Goal: Task Accomplishment & Management: Manage account settings

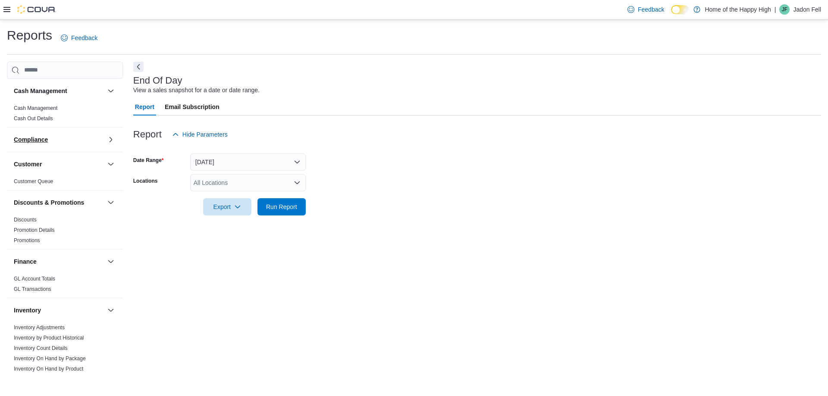
click at [60, 142] on button "Compliance" at bounding box center [59, 139] width 90 height 9
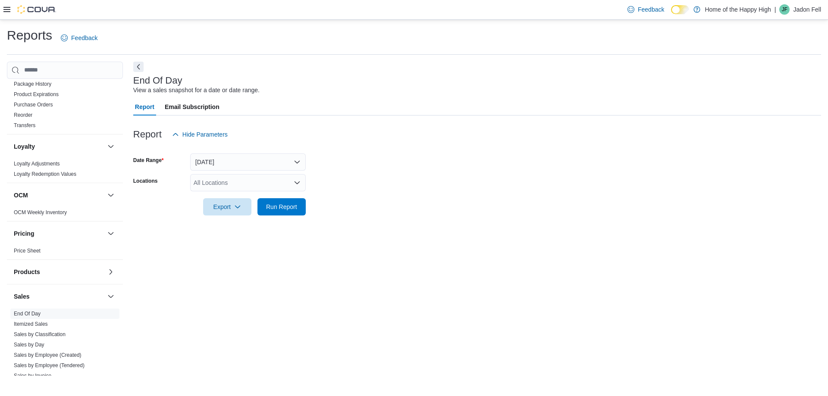
scroll to position [345, 0]
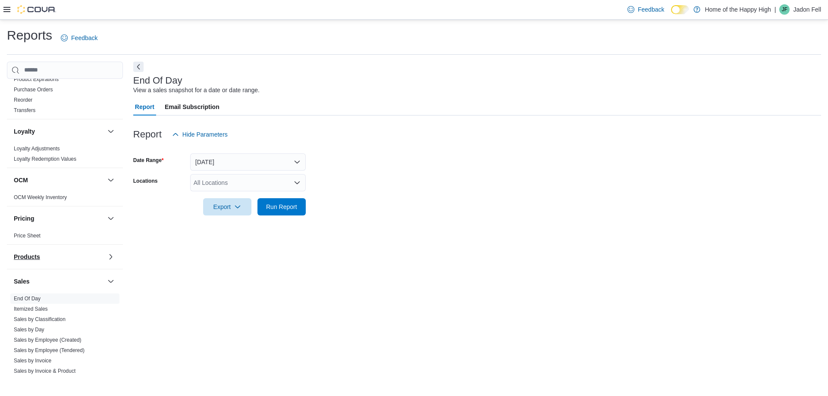
click at [76, 254] on button "Products" at bounding box center [59, 257] width 90 height 9
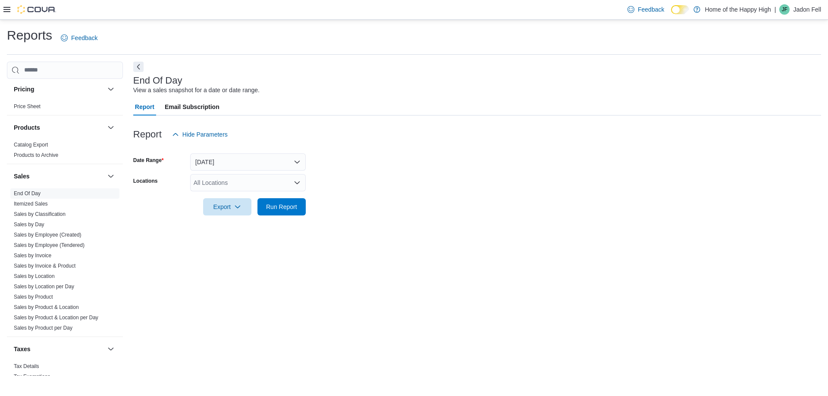
scroll to position [493, 0]
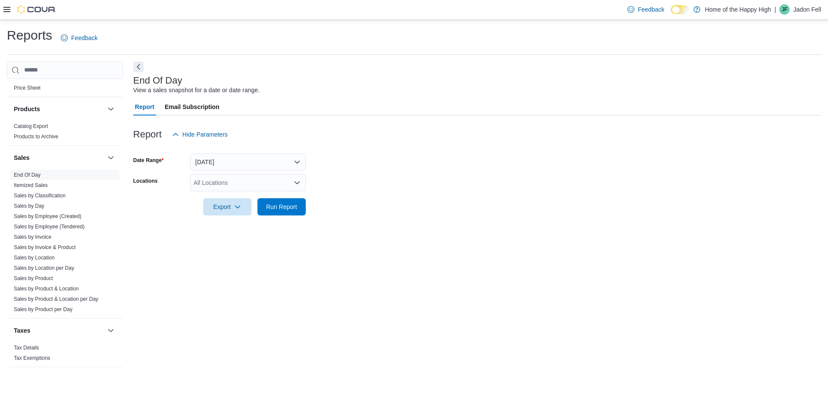
click at [245, 180] on div "All Locations" at bounding box center [248, 182] width 116 height 17
type input "***"
click at [248, 195] on span "Banff - Banff Caribou - Fire & Flower" at bounding box center [274, 197] width 97 height 9
click at [395, 143] on div at bounding box center [477, 148] width 688 height 10
click at [262, 161] on button "[DATE]" at bounding box center [248, 162] width 116 height 17
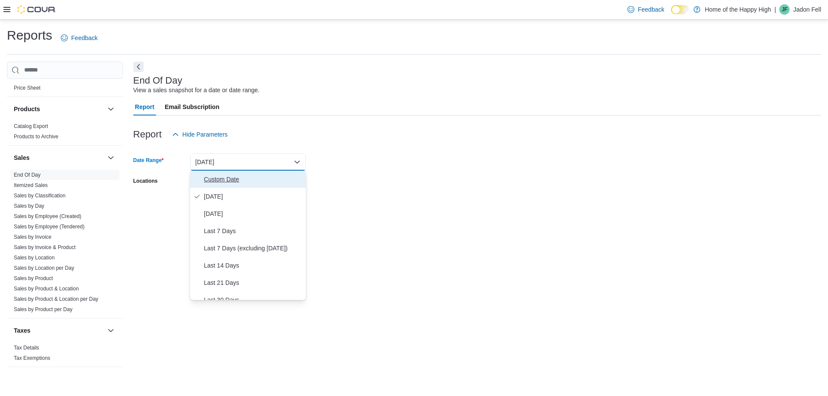
click at [232, 182] on span "Custom Date" at bounding box center [253, 179] width 98 height 10
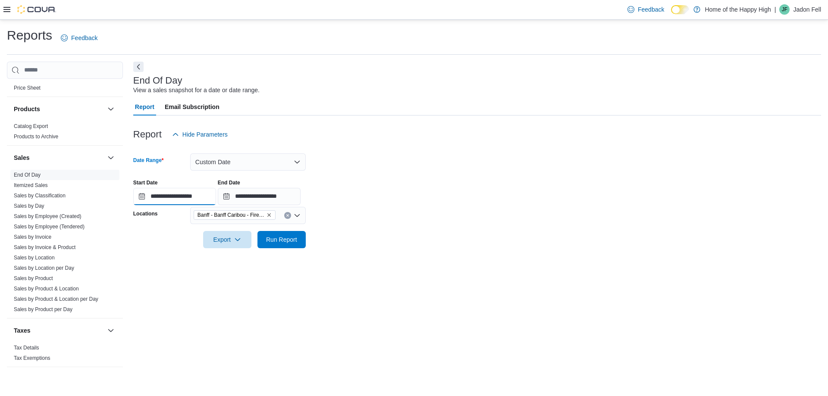
click at [185, 203] on input "**********" at bounding box center [174, 196] width 83 height 17
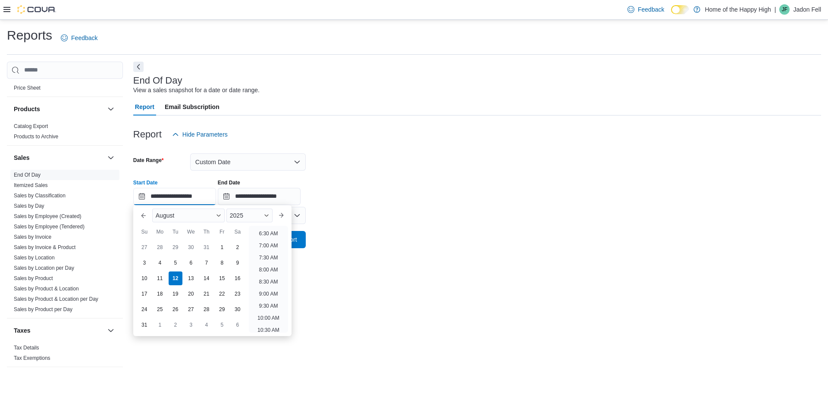
scroll to position [199, 0]
click at [269, 285] on li "10:30 AM" at bounding box center [268, 287] width 29 height 10
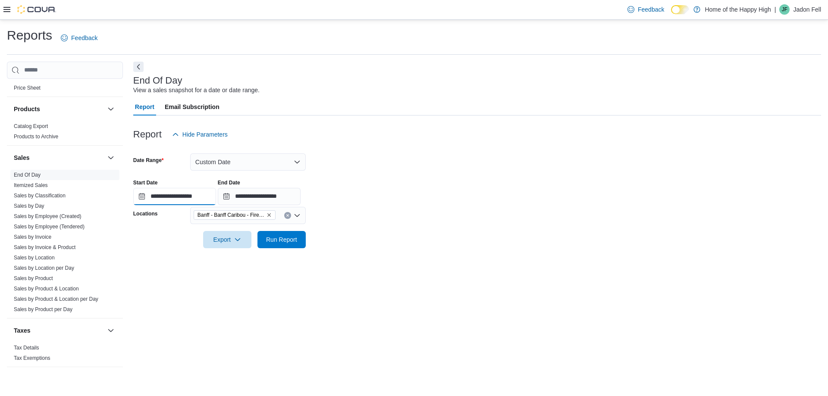
click at [182, 198] on input "**********" at bounding box center [174, 196] width 83 height 17
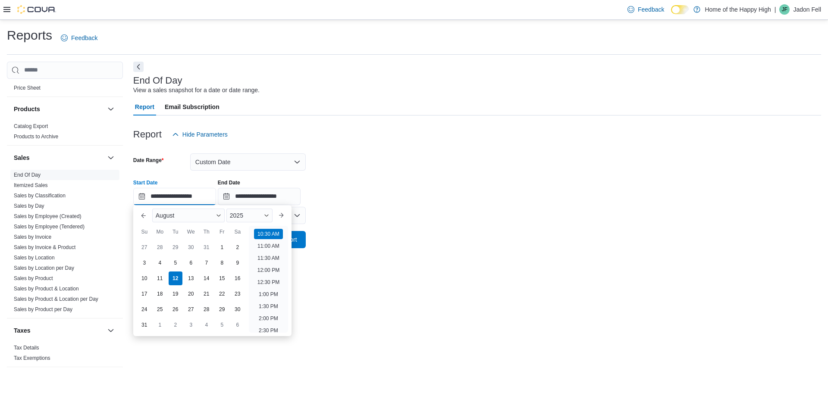
scroll to position [237, 0]
click at [268, 235] on li "10:00 AM" at bounding box center [268, 237] width 29 height 10
type input "**********"
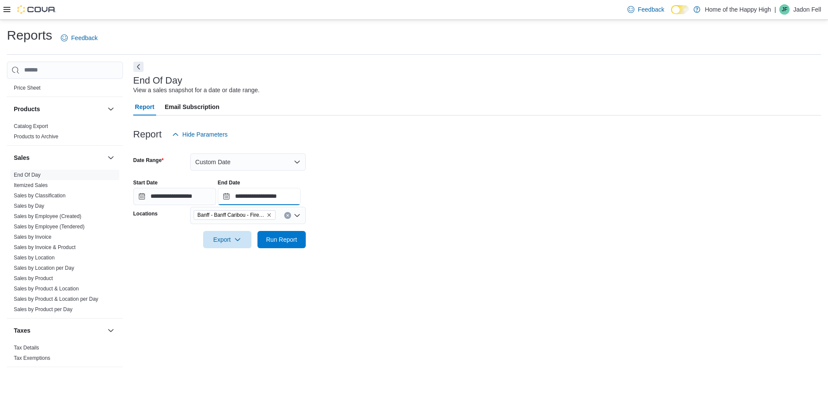
click at [280, 198] on input "**********" at bounding box center [259, 196] width 83 height 17
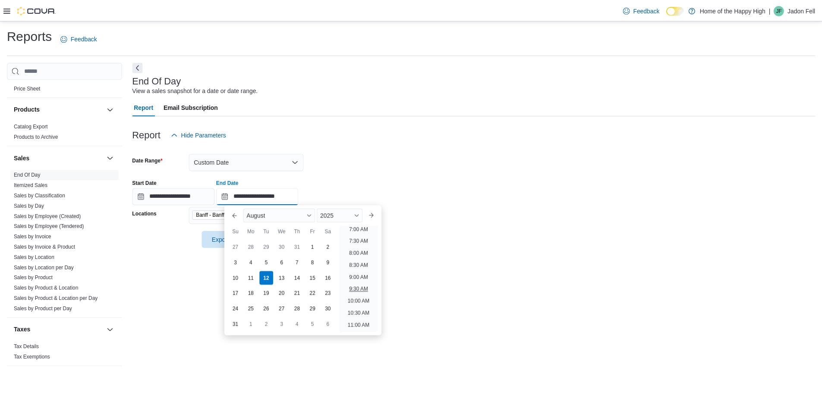
scroll to position [216, 0]
click at [356, 284] on li "11:00 AM" at bounding box center [361, 283] width 29 height 10
type input "**********"
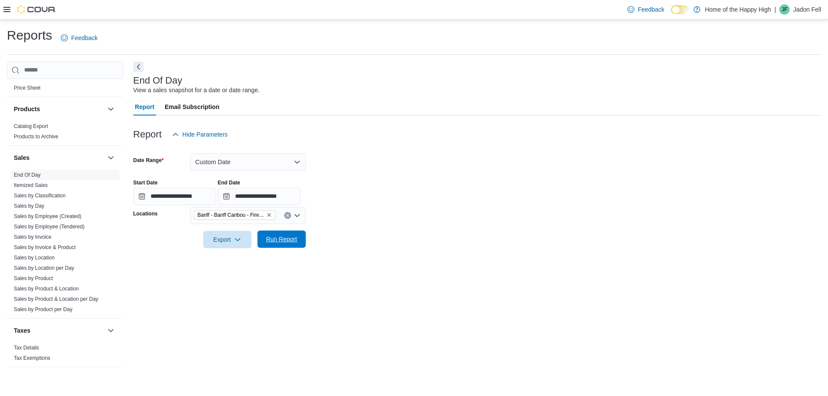
click at [273, 243] on span "Run Report" at bounding box center [281, 239] width 31 height 9
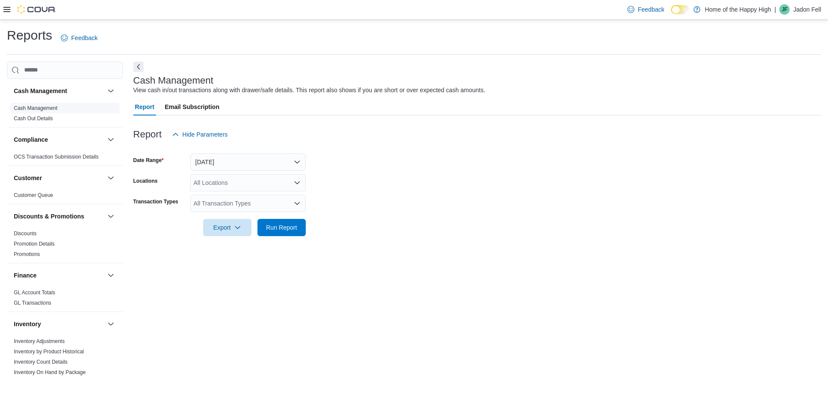
click at [46, 107] on link "Cash Management" at bounding box center [36, 108] width 44 height 6
click at [8, 12] on icon at bounding box center [6, 9] width 7 height 5
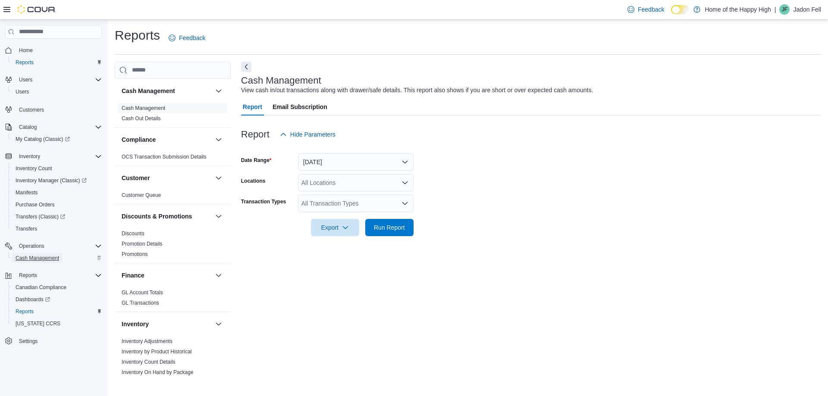
click at [51, 255] on span "Cash Management" at bounding box center [38, 258] width 44 height 7
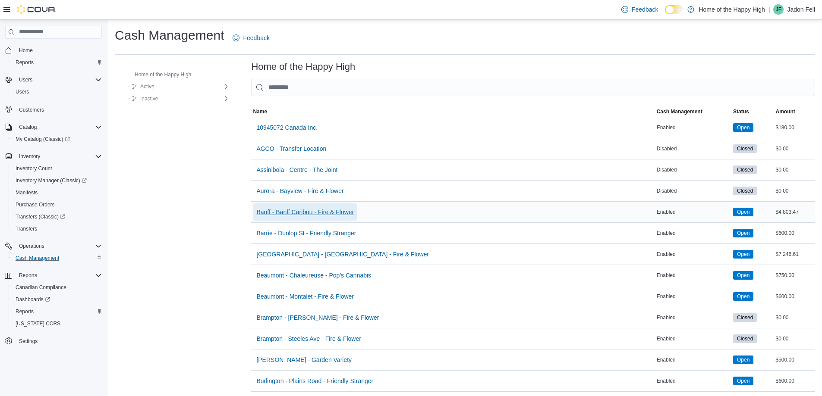
click at [292, 210] on span "Banff - Banff Caribou - Fire & Flower" at bounding box center [304, 212] width 97 height 9
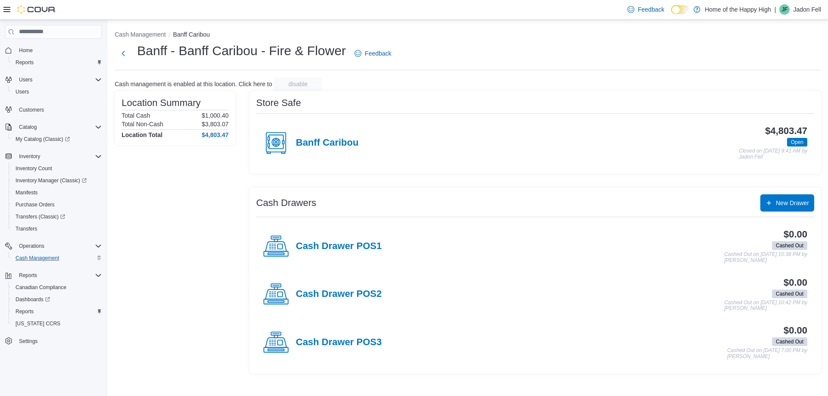
click at [370, 140] on div "$4,803.47 Open Closed on [DATE] 9:41 AM by [PERSON_NAME]" at bounding box center [582, 143] width 449 height 34
click at [336, 138] on h4 "Banff Caribou" at bounding box center [327, 143] width 63 height 11
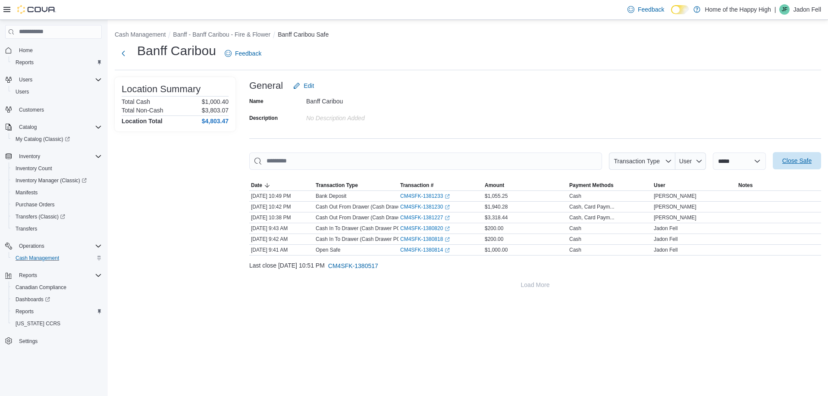
click at [796, 163] on span "Close Safe" at bounding box center [796, 161] width 29 height 9
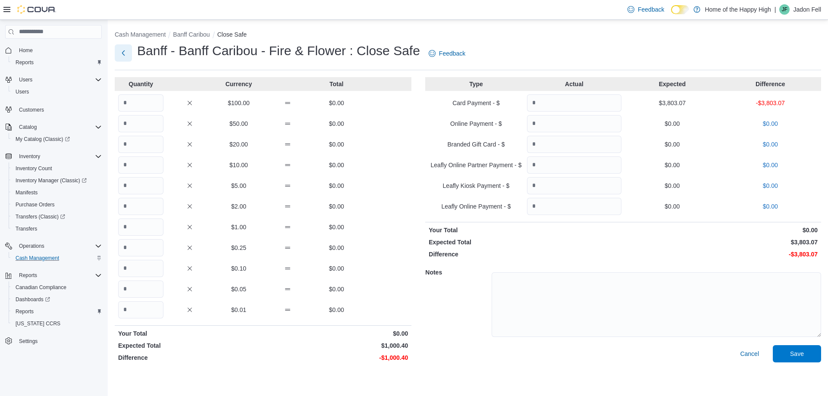
click at [124, 55] on button "Next" at bounding box center [123, 52] width 17 height 17
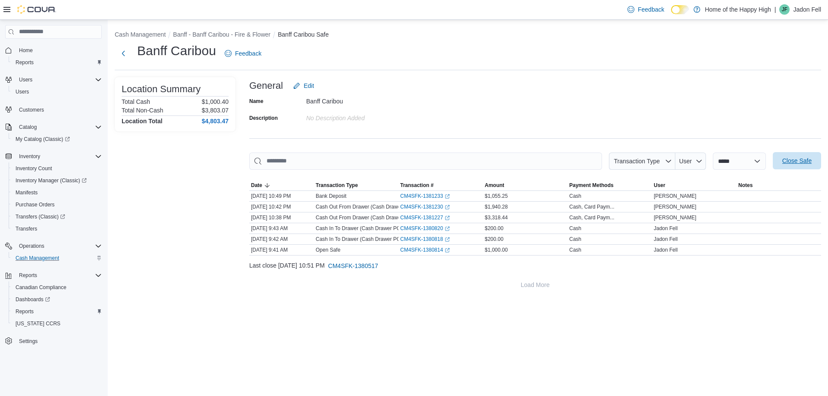
click at [808, 156] on span "Close Safe" at bounding box center [797, 160] width 38 height 17
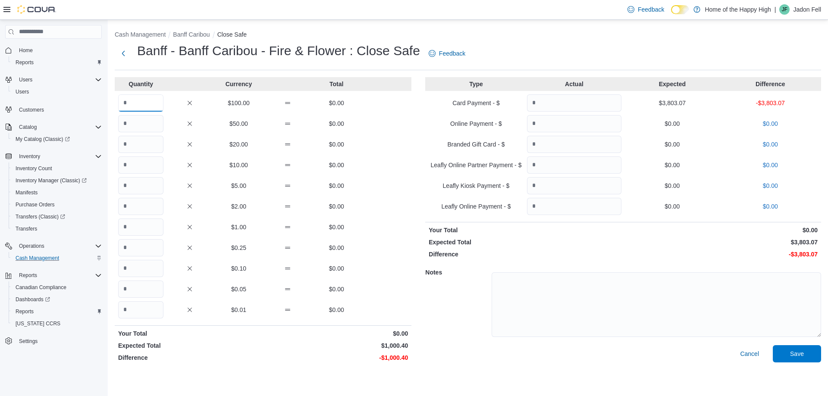
click at [132, 103] on input "Quantity" at bounding box center [140, 102] width 45 height 17
type input "**"
click at [148, 273] on input "Quantity" at bounding box center [140, 268] width 45 height 17
type input "*"
click at [551, 107] on input "Quantity" at bounding box center [574, 102] width 94 height 17
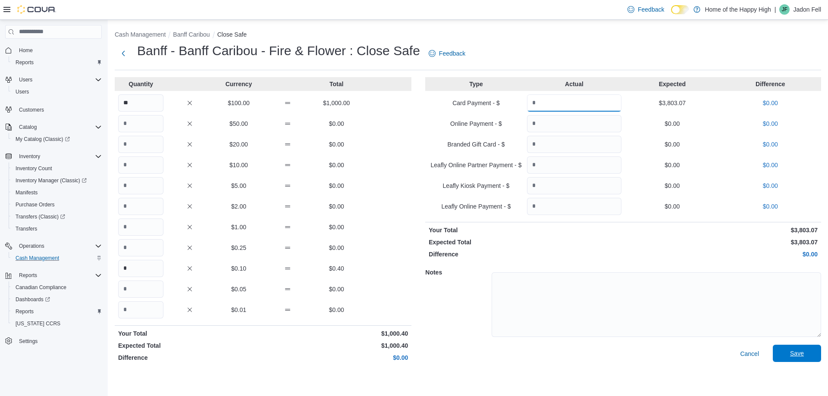
type input "*******"
click at [813, 352] on span "Save" at bounding box center [797, 353] width 38 height 17
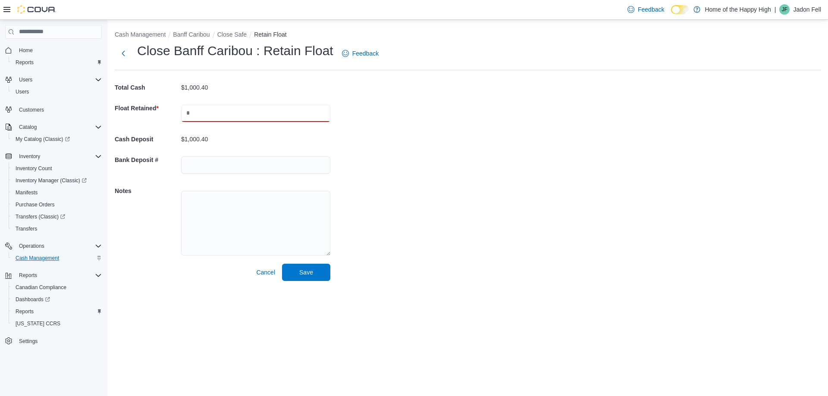
click at [258, 109] on input "text" at bounding box center [255, 113] width 149 height 17
type input "****"
click at [370, 137] on div "Cash Management Banff Caribou Close Safe Retain Float Close Banff Caribou : Ret…" at bounding box center [468, 154] width 720 height 268
click at [298, 116] on input "****" at bounding box center [255, 113] width 149 height 17
click at [122, 53] on button "Next" at bounding box center [123, 52] width 17 height 17
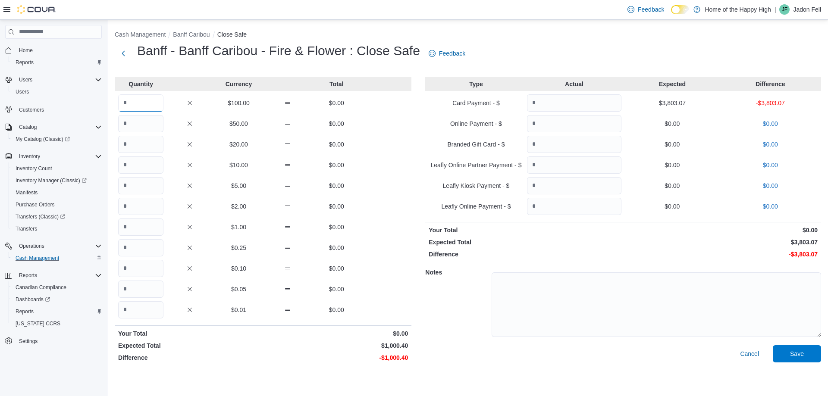
click at [132, 107] on input "Quantity" at bounding box center [140, 102] width 45 height 17
type input "**"
click at [152, 269] on input "Quantity" at bounding box center [140, 268] width 45 height 17
type input "*"
click at [584, 106] on input "Quantity" at bounding box center [574, 102] width 94 height 17
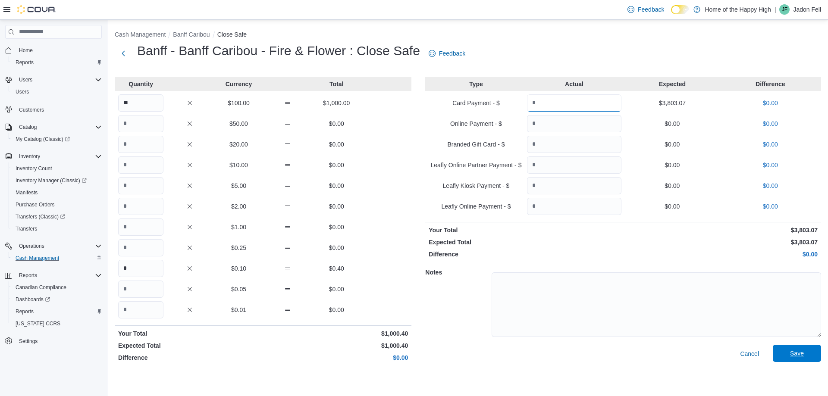
type input "*******"
click at [783, 350] on span "Save" at bounding box center [797, 353] width 38 height 17
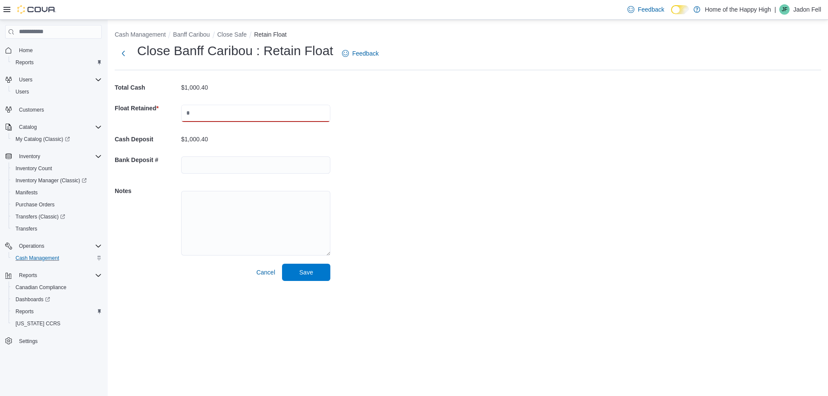
click at [213, 110] on input "text" at bounding box center [255, 113] width 149 height 17
type input "****"
click at [201, 163] on input "text" at bounding box center [255, 165] width 149 height 17
drag, startPoint x: 191, startPoint y: 216, endPoint x: 196, endPoint y: 224, distance: 9.1
click at [191, 216] on textarea at bounding box center [255, 223] width 149 height 65
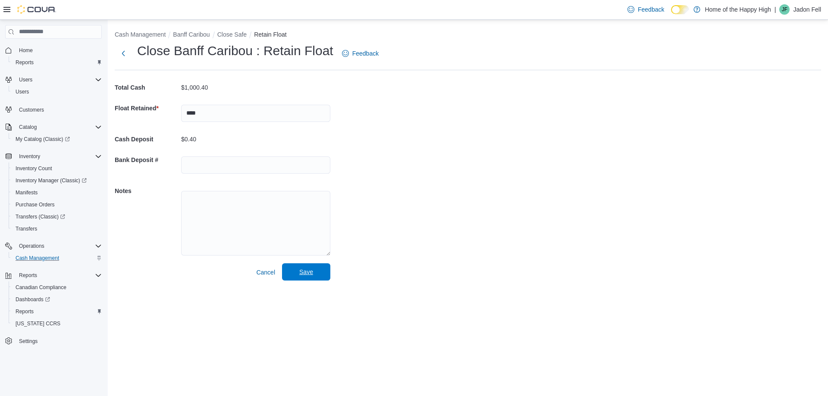
click at [306, 273] on span "Save" at bounding box center [306, 272] width 14 height 9
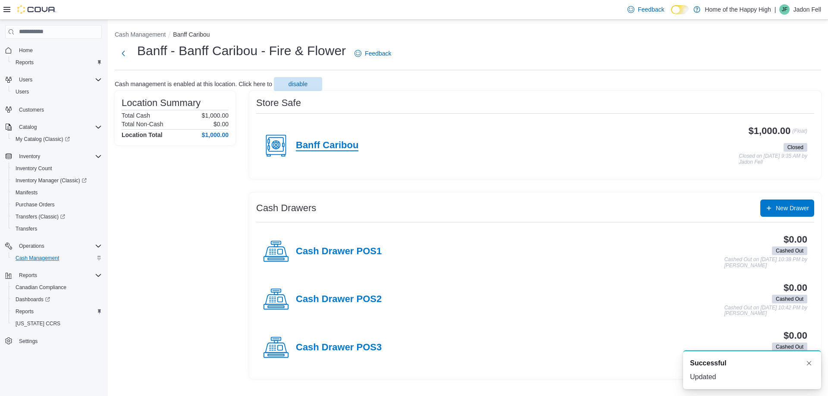
click at [341, 145] on h4 "Banff Caribou" at bounding box center [327, 145] width 63 height 11
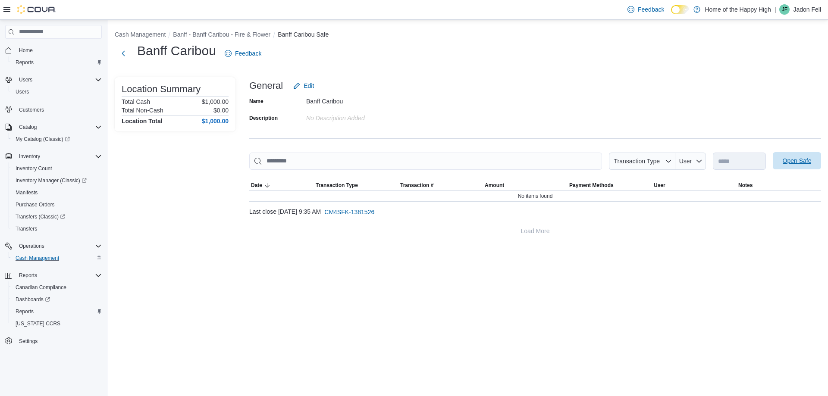
click at [794, 160] on span "Open Safe" at bounding box center [797, 161] width 29 height 9
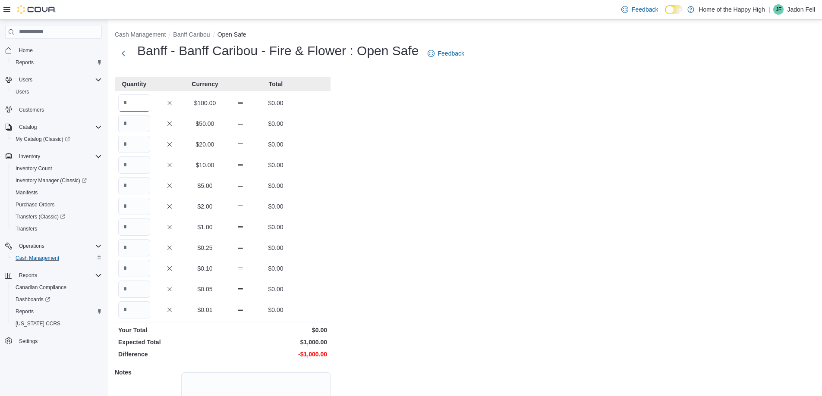
click at [131, 100] on input "Quantity" at bounding box center [134, 102] width 32 height 17
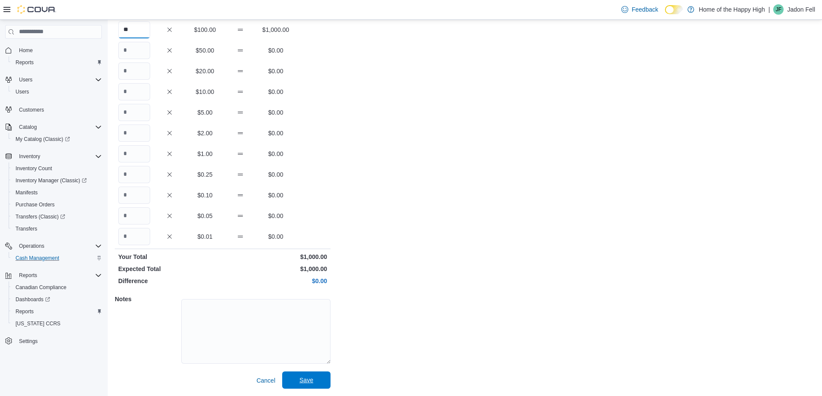
type input "**"
click at [317, 380] on span "Save" at bounding box center [306, 380] width 38 height 17
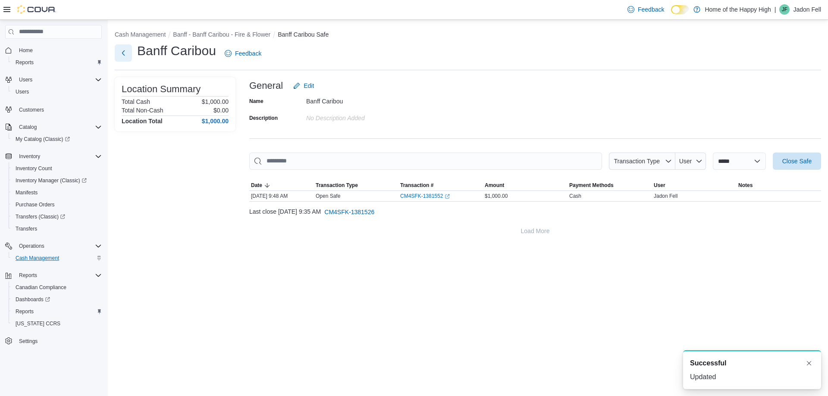
click at [122, 53] on button "Next" at bounding box center [123, 52] width 17 height 17
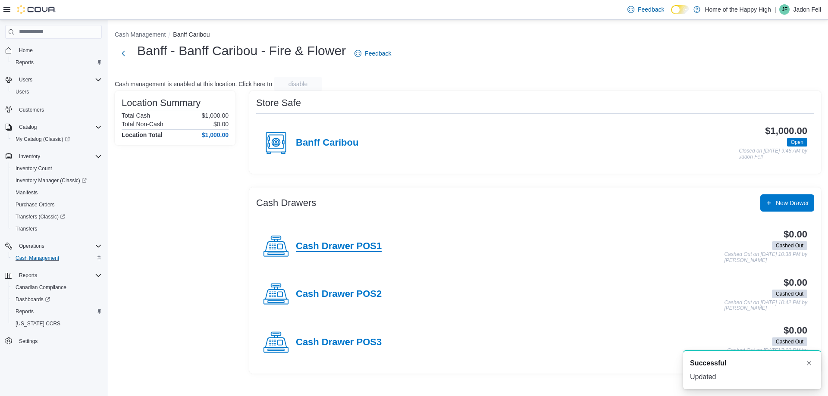
click at [358, 246] on h4 "Cash Drawer POS1" at bounding box center [339, 246] width 86 height 11
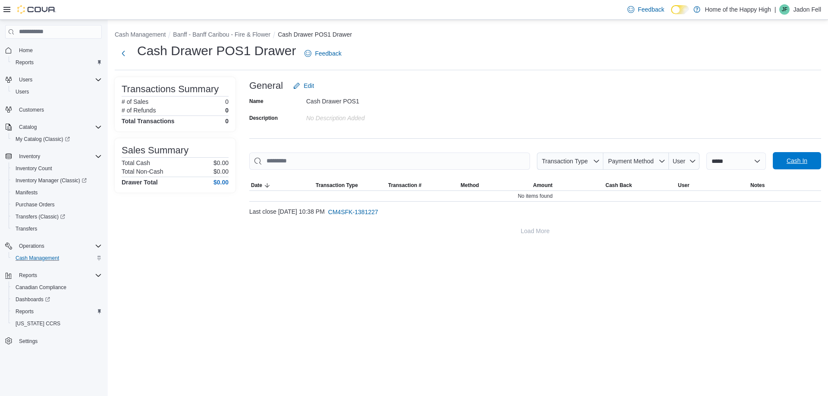
click at [797, 165] on span "Cash In" at bounding box center [797, 161] width 21 height 9
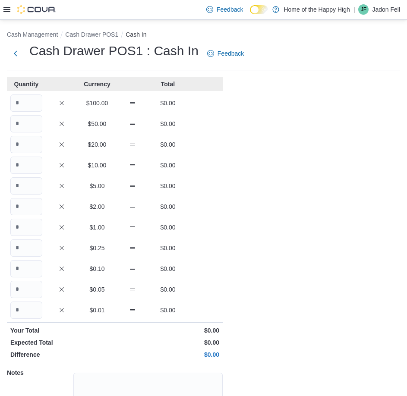
click at [24, 156] on div "Quantity Currency Total $100.00 $0.00 $50.00 $0.00 $20.00 $0.00 $10.00 $0.00 $5…" at bounding box center [115, 270] width 216 height 386
click at [22, 146] on input "Quantity" at bounding box center [26, 144] width 32 height 17
type input "*"
click at [33, 174] on div "Quantity Currency Total $100.00 $0.00 $50.00 $0.00 * $20.00 $80.00 $10.00 $0.00…" at bounding box center [115, 270] width 216 height 386
click at [28, 169] on input "Quantity" at bounding box center [26, 165] width 32 height 17
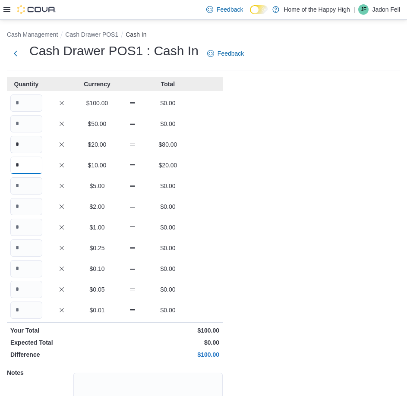
type input "*"
click at [32, 181] on input "Quantity" at bounding box center [26, 185] width 32 height 17
type input "**"
click at [37, 205] on input "Quantity" at bounding box center [26, 206] width 32 height 17
type input "*"
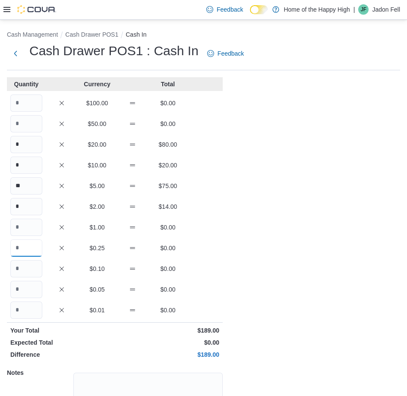
click at [31, 245] on input "Quantity" at bounding box center [26, 247] width 32 height 17
type input "**"
click at [35, 265] on input "Quantity" at bounding box center [26, 268] width 32 height 17
type input "**"
click at [37, 285] on input "Quantity" at bounding box center [26, 289] width 32 height 17
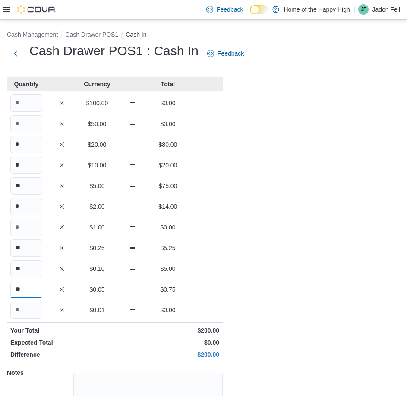
type input "**"
click at [38, 305] on input "Quantity" at bounding box center [26, 309] width 32 height 17
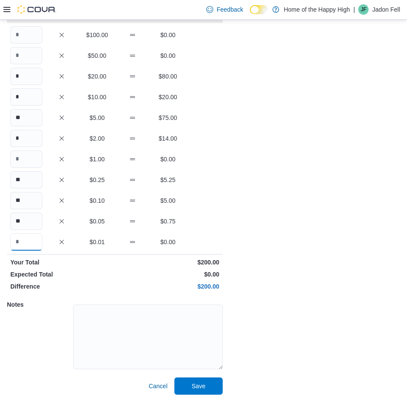
scroll to position [74, 0]
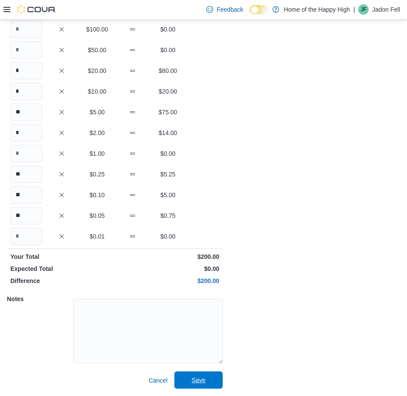
click at [205, 373] on span "Save" at bounding box center [198, 379] width 38 height 17
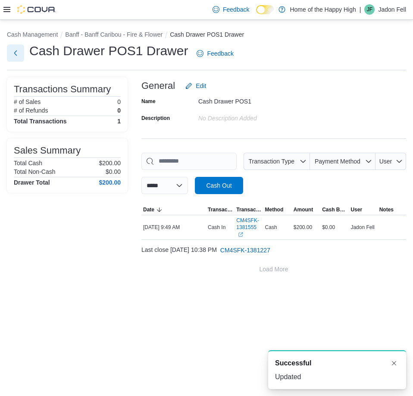
click at [14, 56] on button "Next" at bounding box center [15, 52] width 17 height 17
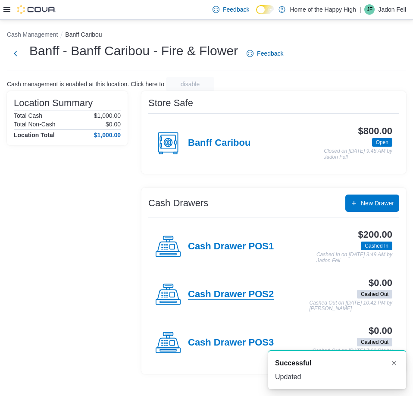
click at [238, 294] on h4 "Cash Drawer POS2" at bounding box center [231, 294] width 86 height 11
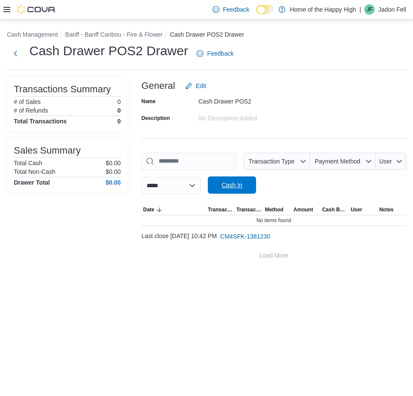
click at [234, 189] on span "Cash In" at bounding box center [232, 185] width 21 height 9
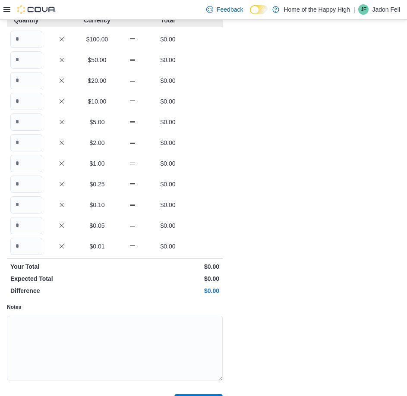
scroll to position [43, 0]
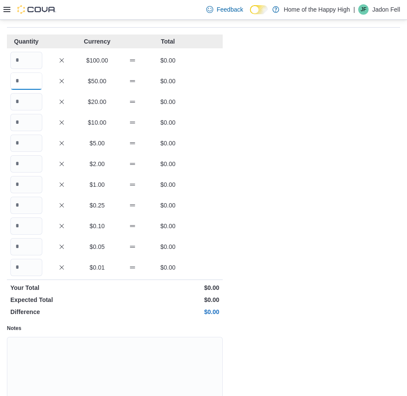
click at [25, 78] on input "Quantity" at bounding box center [26, 80] width 32 height 17
type input "*"
click at [31, 103] on input "Quantity" at bounding box center [26, 101] width 32 height 17
type input "*"
click at [27, 146] on input "Quantity" at bounding box center [26, 143] width 32 height 17
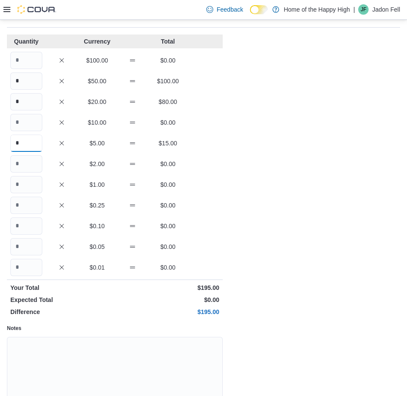
type input "*"
click at [28, 168] on input "Quantity" at bounding box center [26, 163] width 32 height 17
type input "*"
click at [23, 205] on input "Quantity" at bounding box center [26, 205] width 32 height 17
type input "*"
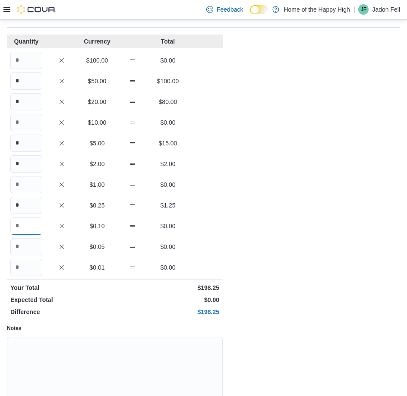
click at [28, 220] on input "Quantity" at bounding box center [26, 225] width 32 height 17
type input "*"
click at [33, 243] on input "Quantity" at bounding box center [26, 246] width 32 height 17
type input "**"
click at [29, 229] on input "*" at bounding box center [26, 225] width 32 height 17
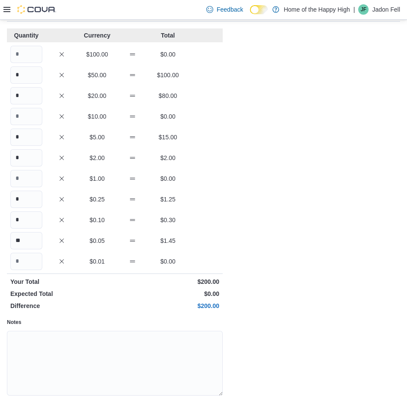
scroll to position [86, 0]
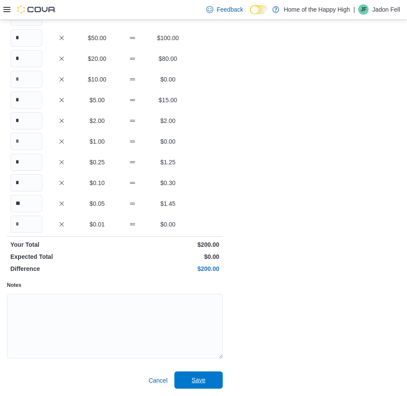
click at [199, 378] on span "Save" at bounding box center [198, 380] width 14 height 9
